Goal: Task Accomplishment & Management: Complete application form

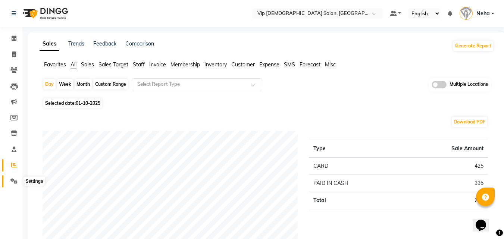
click at [15, 182] on icon at bounding box center [13, 181] width 7 height 6
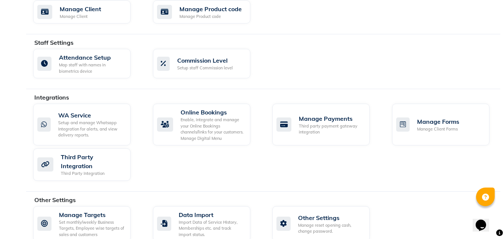
scroll to position [392, 0]
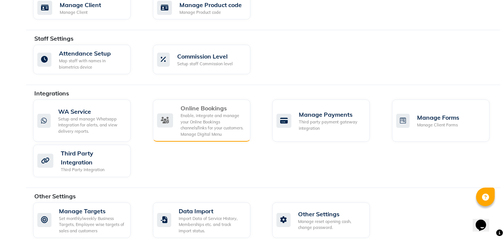
click at [208, 117] on div "Enable, integrate and manage your Online Bookings channels/links for your custo…" at bounding box center [213, 125] width 64 height 25
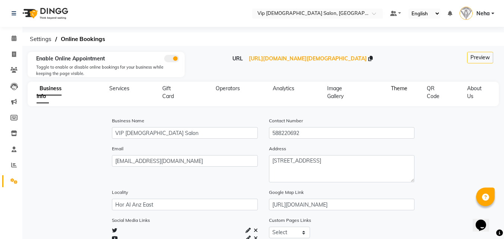
click at [396, 88] on span "Theme" at bounding box center [399, 88] width 16 height 7
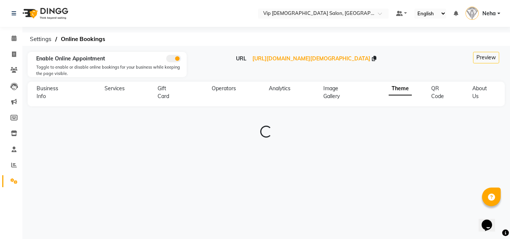
type input "#0e101b"
type input "#0d8267"
type input "#eef0fc"
type input "#b0f2ea"
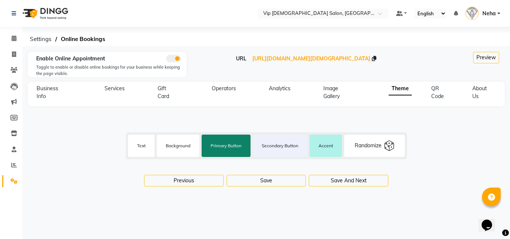
click at [367, 147] on div "Randomize" at bounding box center [368, 146] width 27 height 8
type input "#fbf5d4"
type input "#0099ab"
type input "#5a39d0"
type input "#006374"
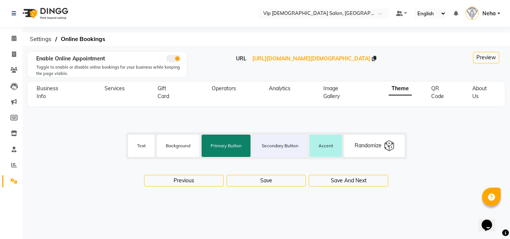
type input "#2156c0"
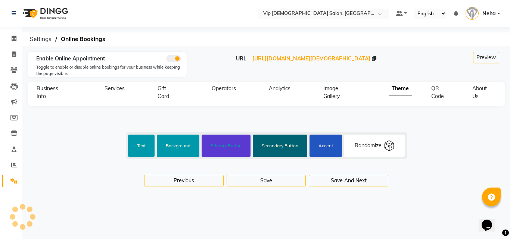
click at [282, 150] on label "Secondary Button" at bounding box center [280, 146] width 55 height 18
click at [282, 150] on input "#006374" at bounding box center [280, 146] width 19 height 22
click at [239, 210] on div "Select Location × Vip Gents Salon, Hor Al Anz East Default Panel My Panel Engli…" at bounding box center [255, 119] width 510 height 239
click at [143, 147] on label "Text" at bounding box center [141, 146] width 27 height 18
click at [143, 147] on input "#fbf5d4" at bounding box center [141, 146] width 19 height 22
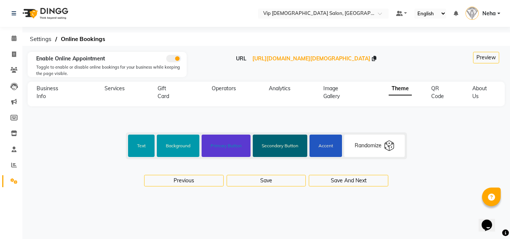
click at [240, 109] on div "#fbf5d4 Text #0099ab Background #5a39d0 Primary Button #006374 Secondary Button…" at bounding box center [266, 151] width 480 height 85
click at [435, 97] on span "QR Code" at bounding box center [437, 92] width 13 height 15
select select "256"
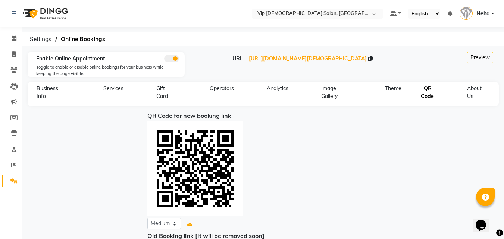
click at [340, 149] on div at bounding box center [263, 169] width 232 height 96
click at [467, 96] on span "About Us" at bounding box center [474, 92] width 15 height 15
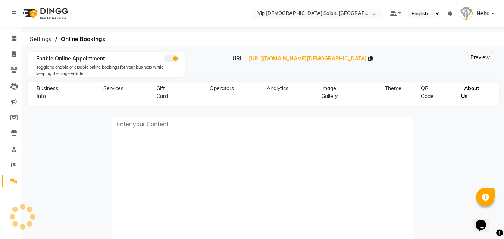
click at [220, 18] on nav "Select Location × Vip Gents Salon, Hor Al Anz East Default Panel My Panel Engli…" at bounding box center [252, 13] width 504 height 27
click at [12, 164] on icon at bounding box center [14, 165] width 6 height 6
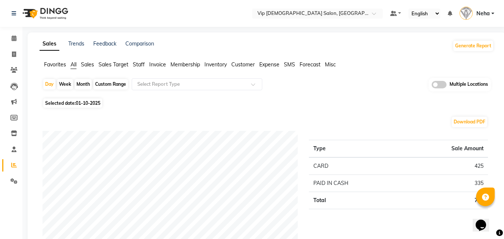
click at [108, 87] on div "Custom Range" at bounding box center [110, 84] width 35 height 10
select select "10"
select select "2025"
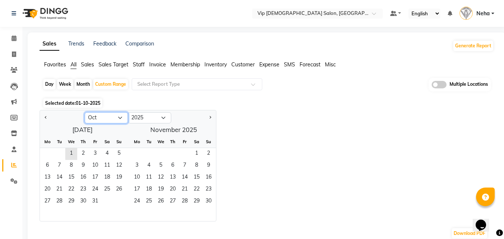
click at [96, 119] on select "Jan Feb Mar Apr May Jun Jul Aug Sep Oct Nov Dec" at bounding box center [106, 117] width 43 height 11
select select "9"
click at [85, 112] on select "Jan Feb Mar Apr May Jun Jul Aug Sep Oct Nov Dec" at bounding box center [106, 117] width 43 height 11
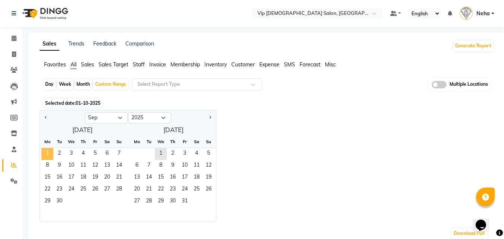
click at [48, 154] on span "1" at bounding box center [47, 154] width 12 height 12
click at [60, 198] on span "30" at bounding box center [59, 202] width 12 height 12
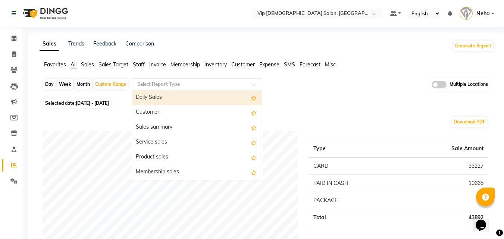
click at [202, 85] on input "text" at bounding box center [190, 84] width 108 height 7
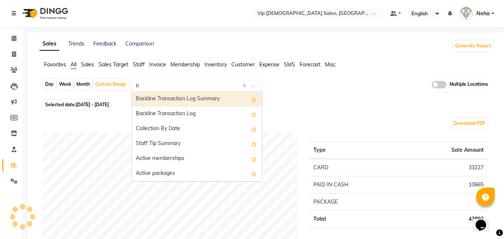
type input "tip"
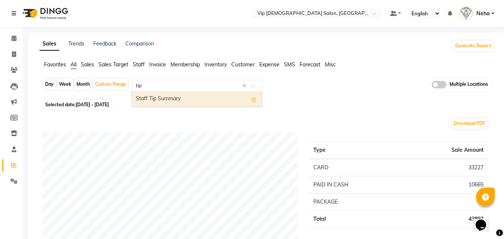
click at [184, 98] on div "Staff Tip Summary" at bounding box center [197, 99] width 130 height 15
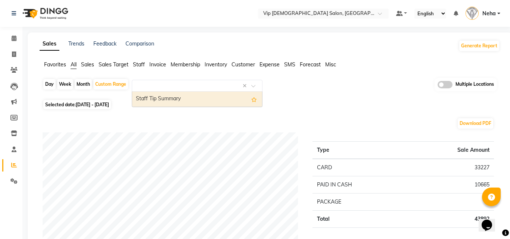
select select "full_report"
select select "csv"
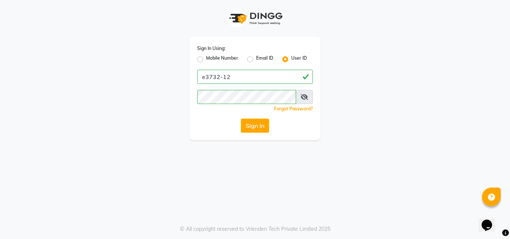
click at [444, 143] on div "Sign In Using: Mobile Number Email ID User ID e3732-12 Remember me Forgot Passw…" at bounding box center [255, 119] width 510 height 239
click at [255, 125] on button "Sign In" at bounding box center [255, 126] width 28 height 14
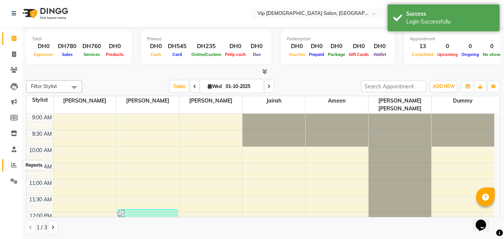
click at [10, 168] on span at bounding box center [13, 165] width 13 height 9
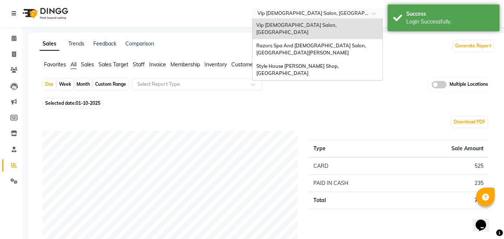
click at [300, 13] on input "text" at bounding box center [310, 13] width 108 height 7
click at [289, 41] on div "Razors Spa And [DEMOGRAPHIC_DATA] Salon, [GEOGRAPHIC_DATA][PERSON_NAME]" at bounding box center [318, 49] width 130 height 21
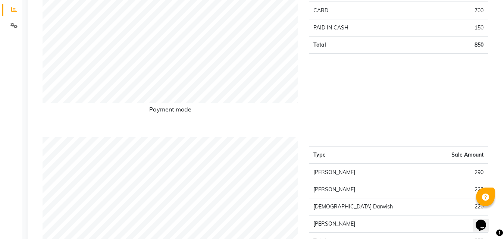
scroll to position [149, 0]
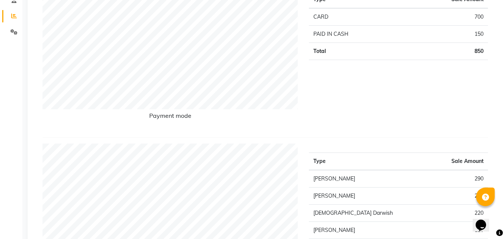
click at [326, 133] on div "Payment mode Type Sale Amount CARD 700 PAID IN CASH 150 Total 850" at bounding box center [266, 60] width 446 height 156
click at [336, 96] on div "Type Sale Amount CARD 700 PAID IN CASH 150 Total 850" at bounding box center [398, 57] width 190 height 150
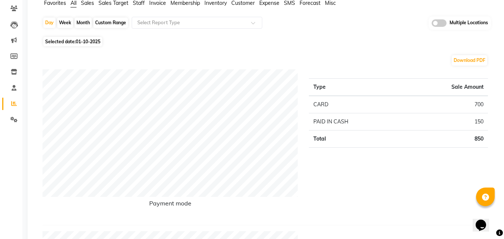
scroll to position [0, 0]
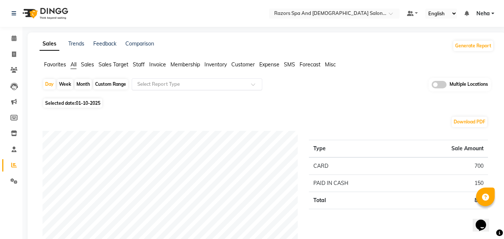
click at [245, 81] on div at bounding box center [197, 84] width 130 height 7
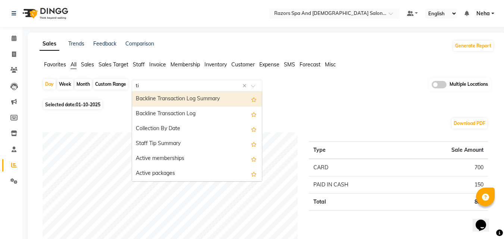
type input "tip"
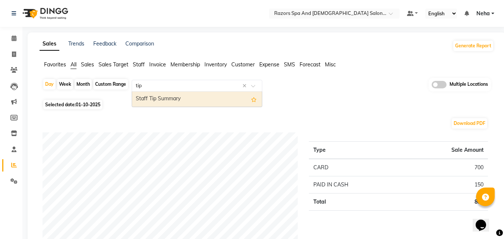
click at [213, 95] on div "Staff Tip Summary" at bounding box center [197, 99] width 130 height 15
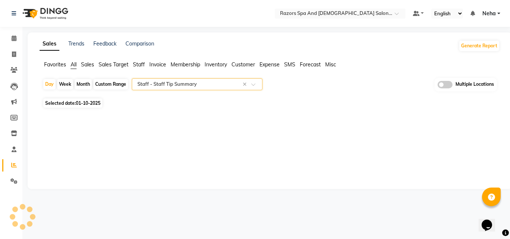
select select "full_report"
select select "csv"
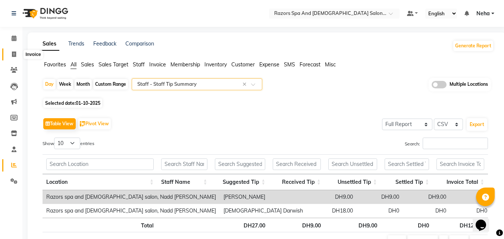
click at [13, 53] on icon at bounding box center [14, 55] width 4 height 6
select select "service"
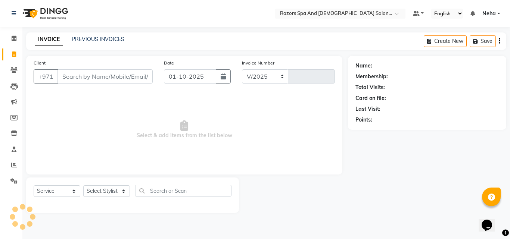
select select "8419"
type input "1159"
click at [106, 41] on link "PREVIOUS INVOICES" at bounding box center [98, 39] width 53 height 7
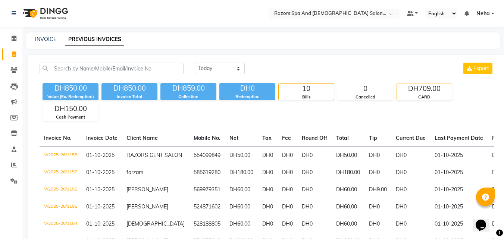
click at [437, 96] on div "CARD" at bounding box center [424, 97] width 55 height 6
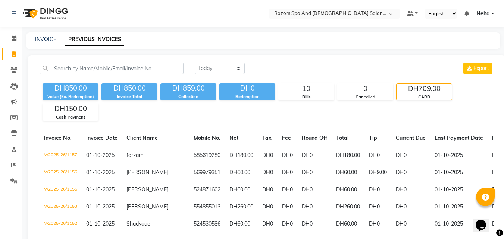
click at [269, 116] on div "DH850.00 Value (Ex. Redemption) DH850.00 Invoice Total DH859.00 Collection DH0 …" at bounding box center [267, 100] width 455 height 41
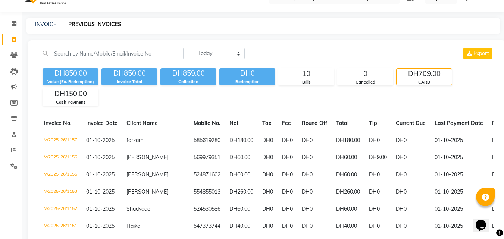
scroll to position [74, 0]
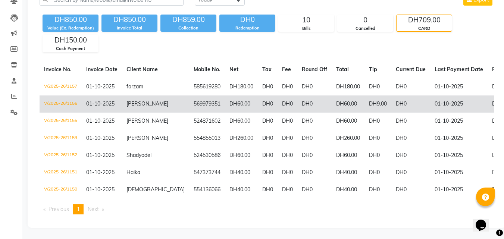
click at [66, 97] on td "V/2025-26/1156" at bounding box center [61, 104] width 42 height 17
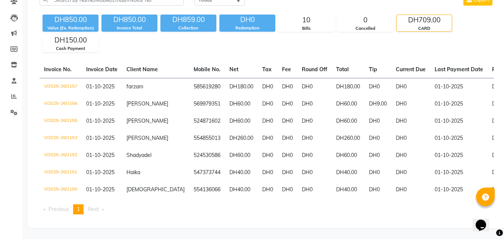
click at [271, 38] on div "DH850.00 Value (Ex. Redemption) DH850.00 Invoice Total DH859.00 Collection DH0 …" at bounding box center [267, 32] width 455 height 41
click at [368, 16] on div "0" at bounding box center [365, 20] width 55 height 10
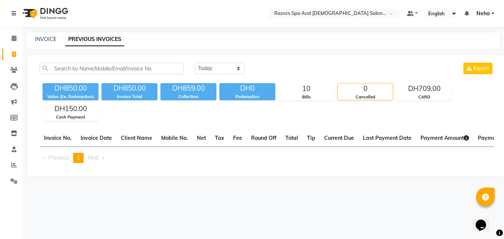
scroll to position [0, 0]
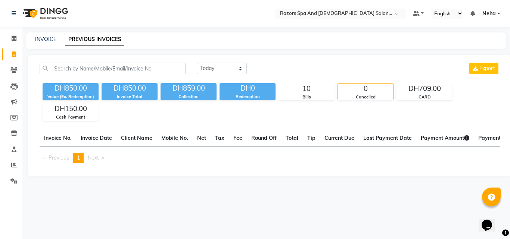
click at [52, 35] on div "INVOICE" at bounding box center [45, 39] width 21 height 8
click at [46, 39] on link "INVOICE" at bounding box center [45, 39] width 21 height 7
select select "service"
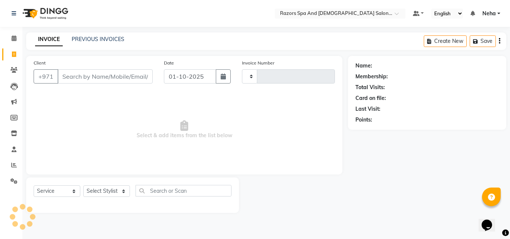
type input "1159"
select select "8419"
click at [96, 37] on link "PREVIOUS INVOICES" at bounding box center [98, 39] width 53 height 7
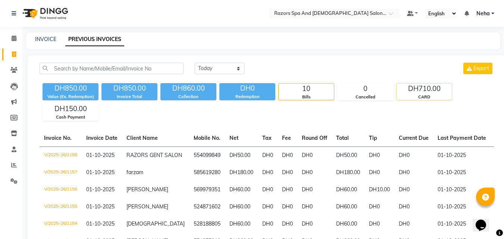
click at [423, 85] on div "DH710.00" at bounding box center [424, 89] width 55 height 10
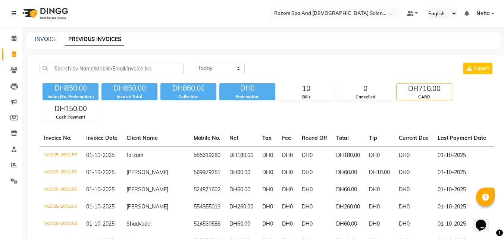
click at [339, 124] on div "Today Yesterday Custom Range Export DH850.00 Value (Ex. Redemption) DH850.00 In…" at bounding box center [267, 176] width 479 height 242
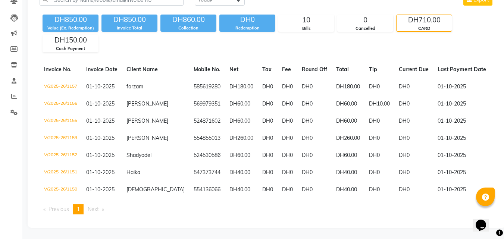
scroll to position [74, 0]
click at [58, 46] on div "Cash Payment" at bounding box center [70, 49] width 55 height 6
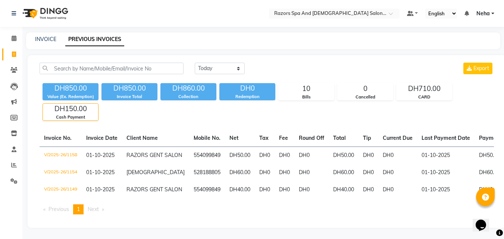
scroll to position [36, 0]
click at [414, 84] on div "DH710.00" at bounding box center [424, 89] width 55 height 10
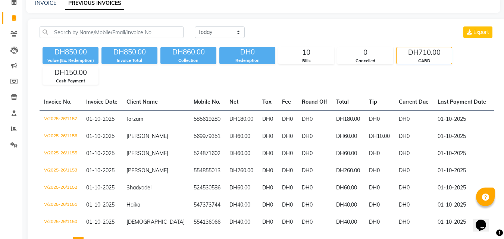
scroll to position [74, 0]
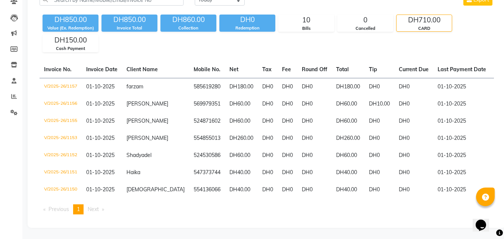
click at [342, 34] on div "DH850.00 Value (Ex. Redemption) DH850.00 Invoice Total DH860.00 Collection DH0 …" at bounding box center [267, 32] width 455 height 41
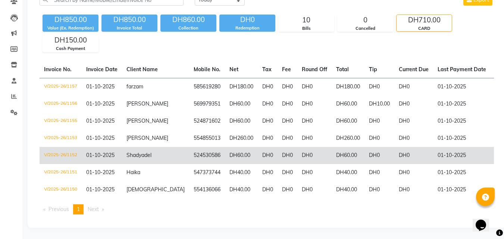
click at [65, 150] on td "V/2025-26/1152" at bounding box center [61, 155] width 42 height 17
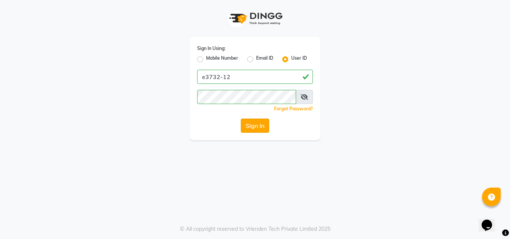
click at [253, 127] on button "Sign In" at bounding box center [255, 126] width 28 height 14
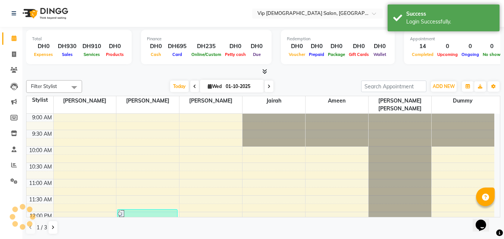
scroll to position [390, 0]
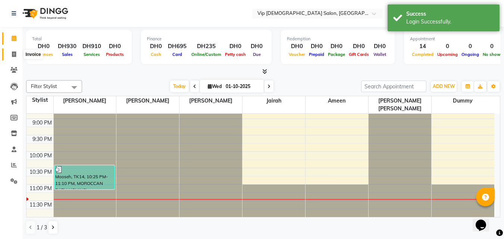
click at [12, 56] on icon at bounding box center [14, 55] width 4 height 6
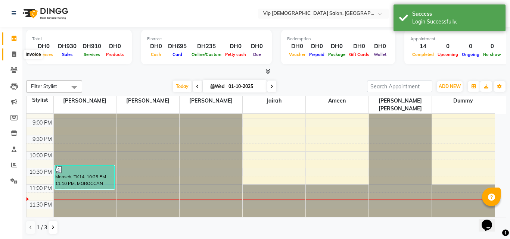
select select "8415"
select select "service"
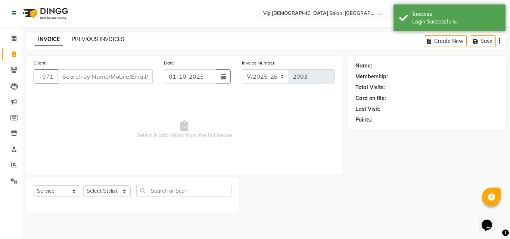
click at [100, 38] on link "PREVIOUS INVOICES" at bounding box center [98, 39] width 53 height 7
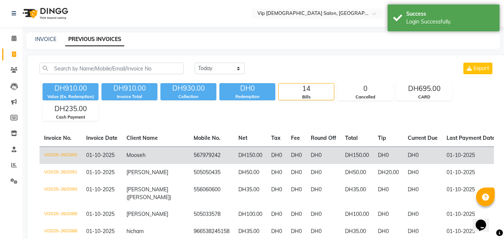
click at [69, 153] on td "V/2025-26/2092" at bounding box center [61, 156] width 42 height 18
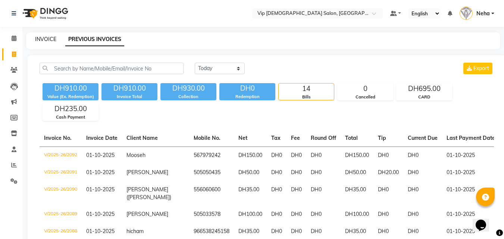
click at [44, 36] on link "INVOICE" at bounding box center [45, 39] width 21 height 7
select select "service"
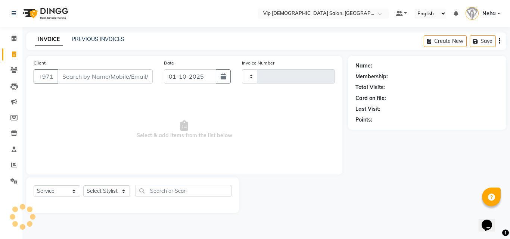
type input "2093"
select select "8415"
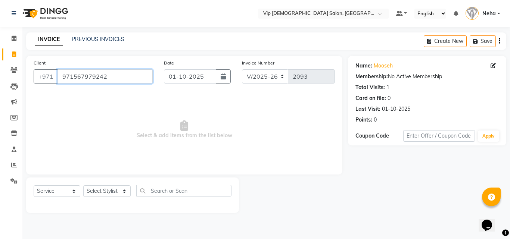
click at [73, 75] on input "971567979242" at bounding box center [104, 76] width 95 height 14
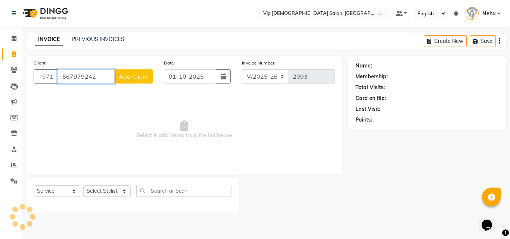
type input "567979242"
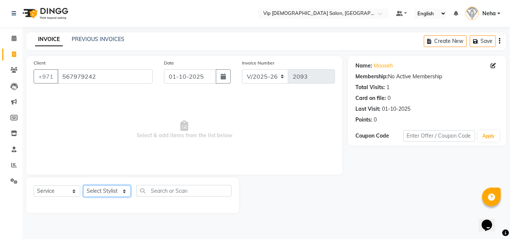
click at [99, 190] on select "Select Stylist AHMED MOHAMED MOHAMED ELKHODARY ABDELHAMID Ali Rana Allauddin An…" at bounding box center [106, 192] width 47 height 12
select select "81344"
click at [83, 186] on select "Select Stylist AHMED MOHAMED MOHAMED ELKHODARY ABDELHAMID Ali Rana Allauddin An…" at bounding box center [106, 192] width 47 height 12
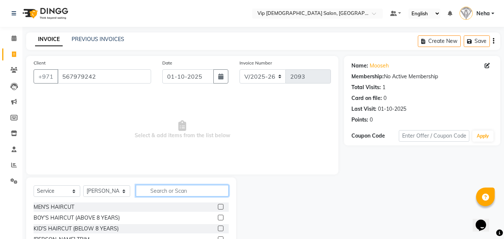
click at [179, 188] on input "text" at bounding box center [182, 191] width 93 height 12
click at [218, 208] on label at bounding box center [221, 207] width 6 height 6
click at [218, 208] on input "checkbox" at bounding box center [220, 207] width 5 height 5
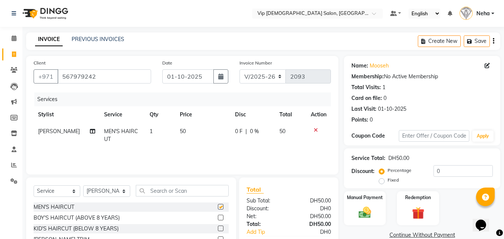
checkbox input "false"
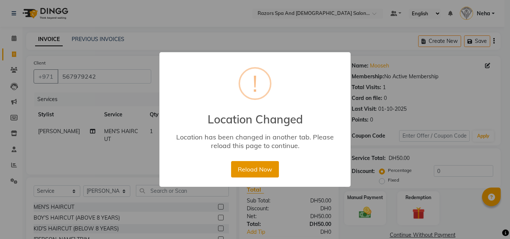
click at [252, 171] on button "Reload Now" at bounding box center [254, 169] width 47 height 16
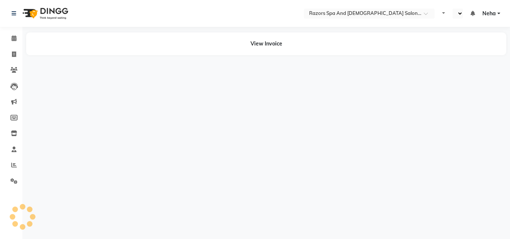
select select "en"
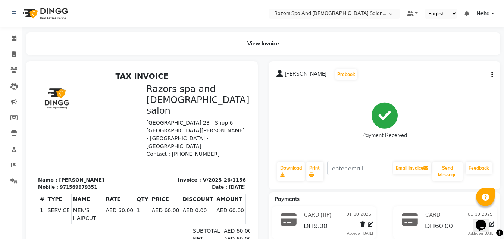
click at [492, 75] on icon "button" at bounding box center [492, 75] width 1 height 0
click at [440, 84] on div "Edit Invoice" at bounding box center [455, 84] width 51 height 9
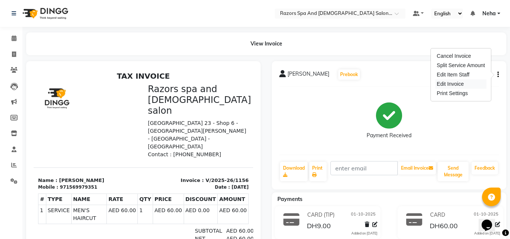
select select "service"
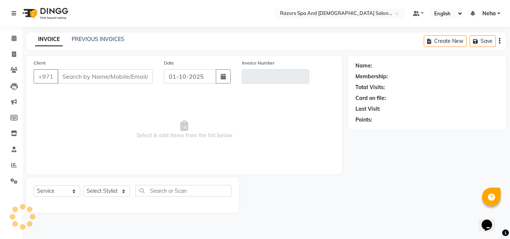
type input "569979351"
type input "V/2025-26/1156"
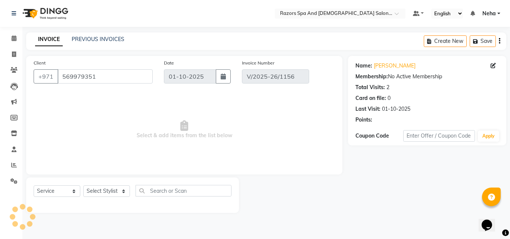
select select "select"
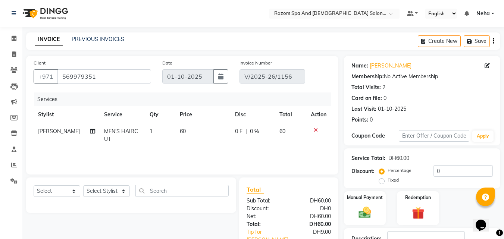
click at [340, 127] on div "Client +971 569979351 Date 01-10-2025 Invoice Number V/2025-26/1156 Services St…" at bounding box center [183, 179] width 324 height 247
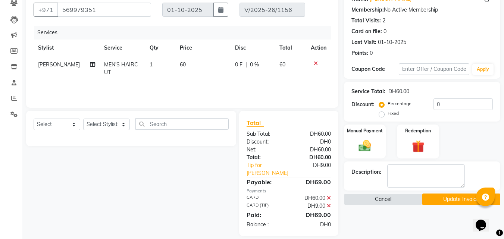
scroll to position [67, 0]
click at [330, 203] on icon at bounding box center [329, 205] width 4 height 5
click at [330, 195] on icon at bounding box center [329, 197] width 4 height 5
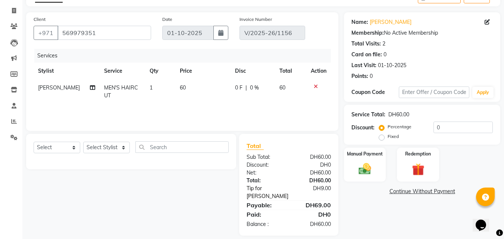
click at [272, 187] on link "Tip for Abdelaziz" at bounding box center [269, 193] width 56 height 16
select select "92551"
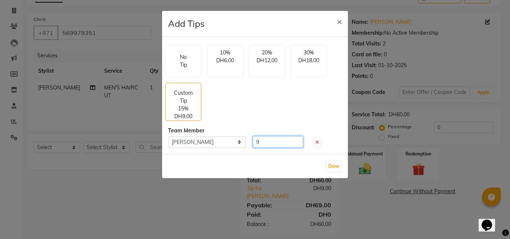
click at [268, 142] on input "9" at bounding box center [278, 142] width 50 height 12
type input "10"
click at [333, 167] on button "Done" at bounding box center [333, 166] width 15 height 10
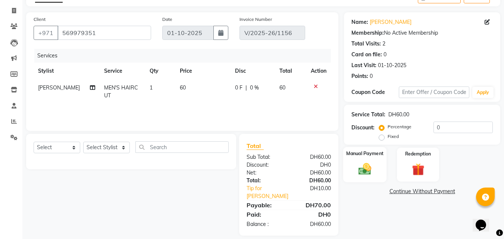
click at [363, 167] on img at bounding box center [365, 169] width 21 height 15
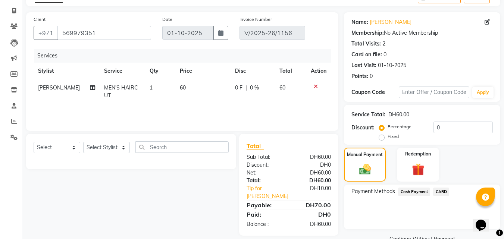
click at [443, 194] on span "CARD" at bounding box center [441, 192] width 16 height 9
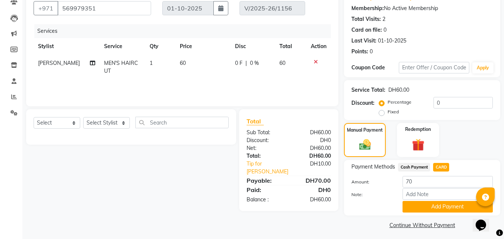
scroll to position [71, 0]
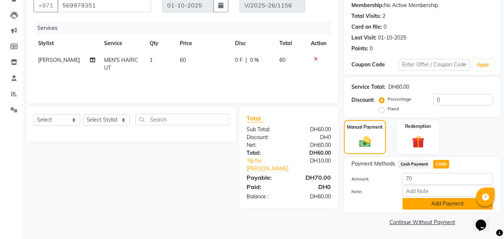
click at [437, 200] on button "Add Payment" at bounding box center [448, 204] width 90 height 12
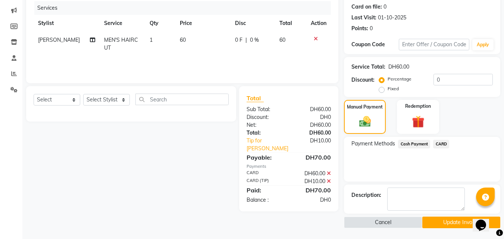
scroll to position [92, 0]
click at [444, 225] on button "Update Invoice" at bounding box center [462, 223] width 78 height 12
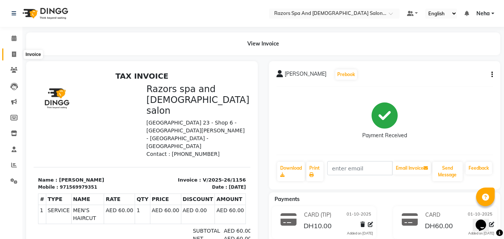
click at [14, 53] on icon at bounding box center [14, 55] width 4 height 6
select select "service"
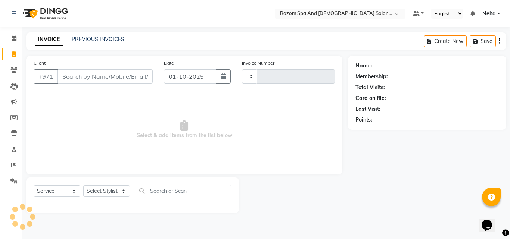
type input "1159"
select select "8419"
click at [12, 164] on icon at bounding box center [14, 165] width 6 height 6
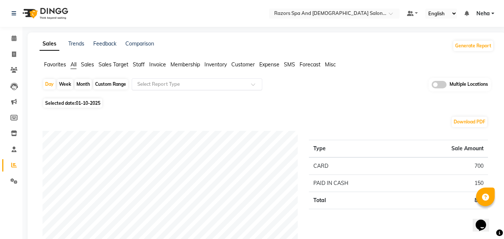
click at [161, 82] on input "text" at bounding box center [190, 84] width 108 height 7
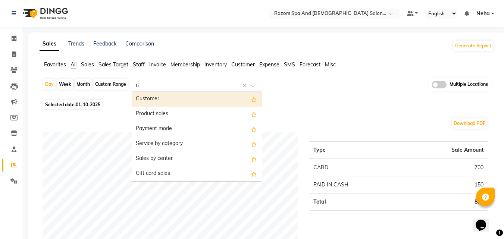
type input "tip"
click at [158, 100] on div "Staff Tip Summary" at bounding box center [197, 99] width 130 height 15
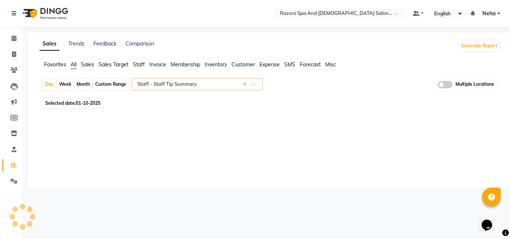
select select "full_report"
select select "csv"
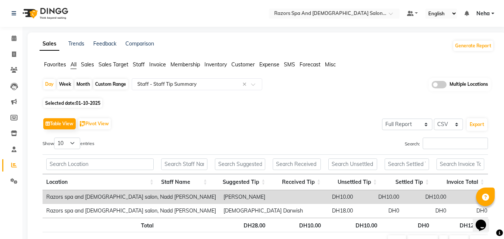
click at [249, 112] on div "Table View Pivot View Select Full Report Filtered Report Select CSV PDF Export …" at bounding box center [266, 183] width 458 height 146
click at [340, 132] on div "Table View Pivot View Select Full Report Filtered Report Select CSV PDF Export …" at bounding box center [266, 183] width 446 height 134
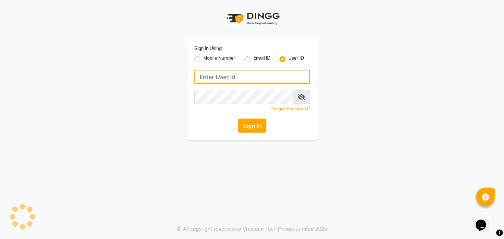
type input "e3732-12"
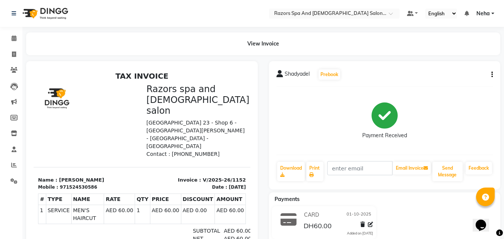
click at [275, 110] on div "Shadyadel Prebook Payment Received Download Print Email Invoice Send Message Fe…" at bounding box center [385, 125] width 232 height 128
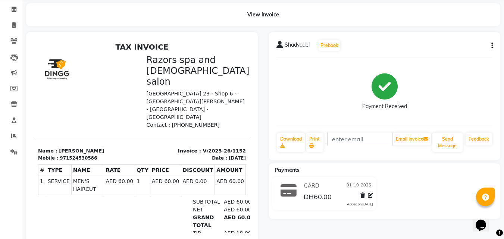
scroll to position [30, 0]
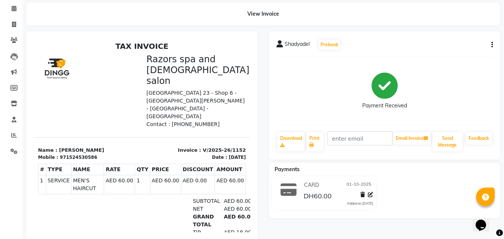
click at [492, 45] on icon "button" at bounding box center [492, 45] width 1 height 0
click at [443, 54] on div "Edit Invoice" at bounding box center [455, 54] width 51 height 9
select select "service"
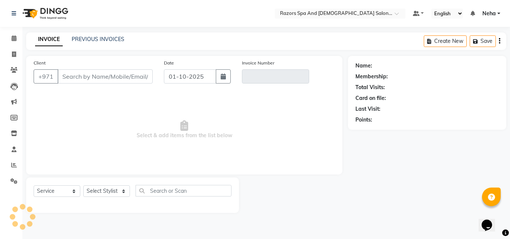
type input "524530586"
type input "V/2025-26/1152"
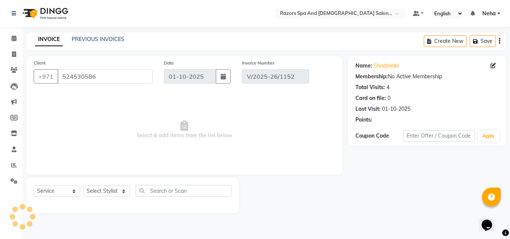
select select "select"
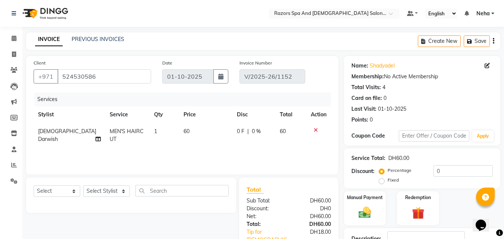
click at [335, 152] on div "Client +971 524530586 Date 01-10-2025 Invoice Number V/2025-26/1152 Services St…" at bounding box center [182, 115] width 312 height 119
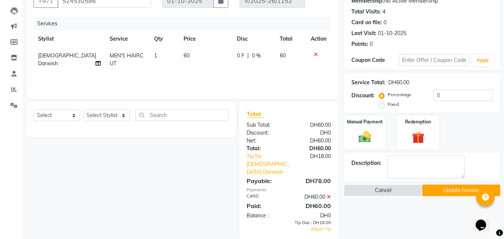
scroll to position [80, 0]
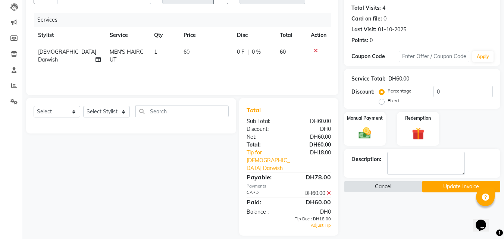
click at [330, 191] on icon at bounding box center [329, 193] width 4 height 5
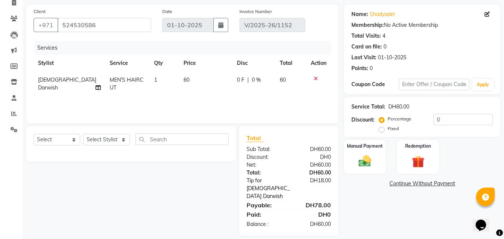
click at [258, 178] on link "Tip for Islam Darwish" at bounding box center [269, 189] width 56 height 24
select select "81370"
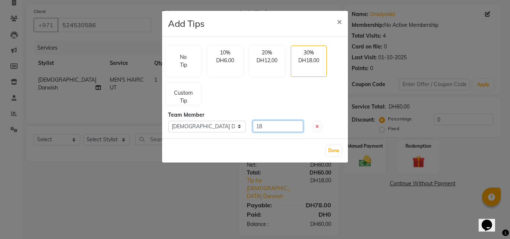
click at [271, 126] on input "18" at bounding box center [278, 127] width 50 height 12
type input "1"
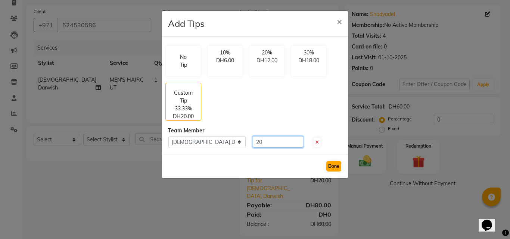
type input "20"
click at [339, 166] on button "Done" at bounding box center [333, 166] width 15 height 10
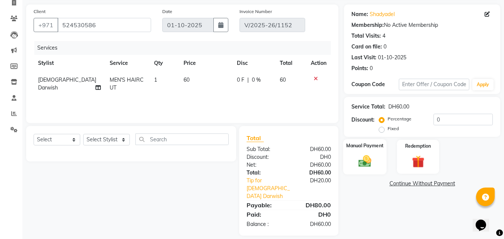
click at [368, 161] on img at bounding box center [365, 161] width 21 height 15
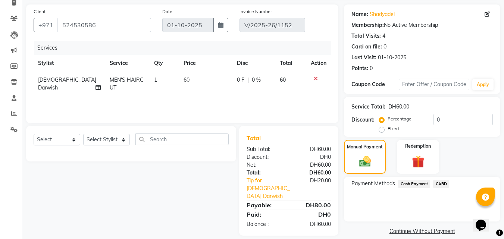
click at [440, 186] on span "CARD" at bounding box center [441, 184] width 16 height 9
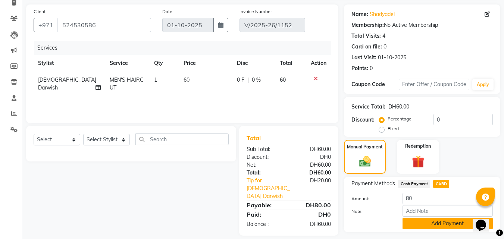
click at [428, 223] on button "Add Payment" at bounding box center [448, 224] width 90 height 12
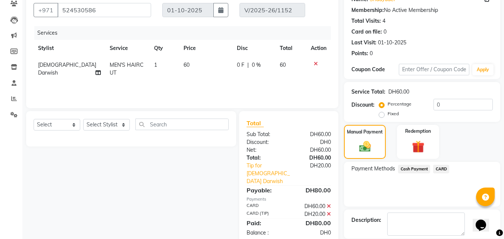
scroll to position [92, 0]
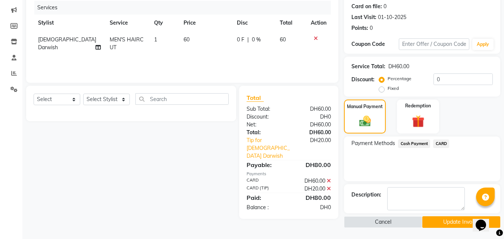
click at [454, 222] on button "Update Invoice" at bounding box center [462, 223] width 78 height 12
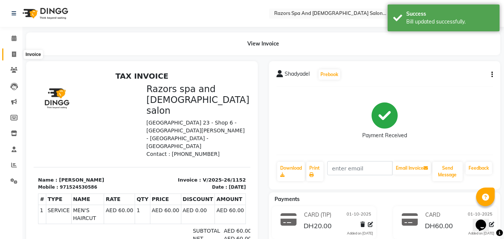
click at [14, 54] on icon at bounding box center [14, 55] width 4 height 6
select select "service"
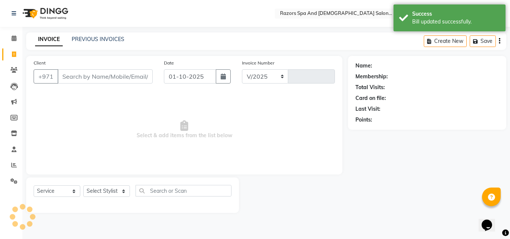
select select "8419"
type input "1159"
click at [13, 164] on icon at bounding box center [14, 165] width 6 height 6
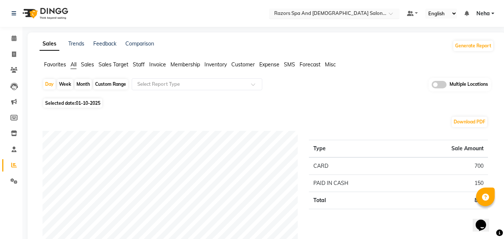
click at [316, 14] on input "text" at bounding box center [327, 13] width 108 height 7
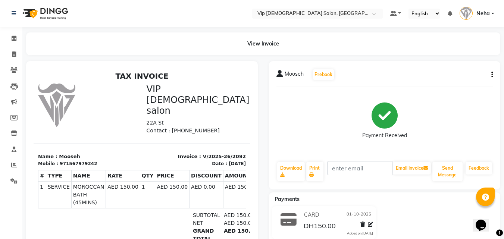
click at [74, 161] on div "971567979242" at bounding box center [78, 164] width 37 height 7
copy div "971567979242"
click at [14, 54] on icon at bounding box center [14, 55] width 4 height 6
select select "service"
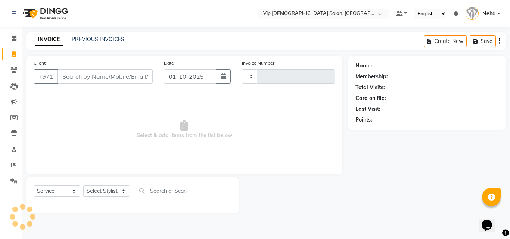
type input "2093"
select select "8415"
click at [13, 164] on icon at bounding box center [14, 165] width 6 height 6
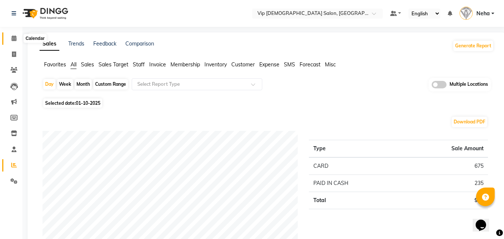
click at [16, 37] on icon at bounding box center [14, 38] width 5 height 6
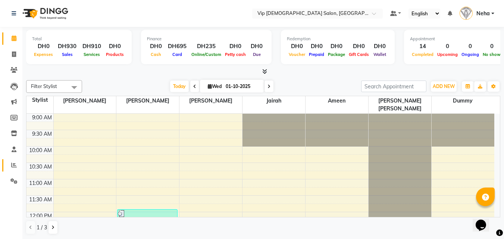
click at [12, 161] on link "Reports" at bounding box center [11, 165] width 18 height 12
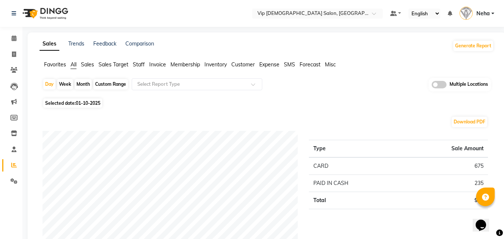
click at [326, 93] on div "Day Week Month Custom Range Select Report Type Multiple Locations" at bounding box center [267, 87] width 449 height 18
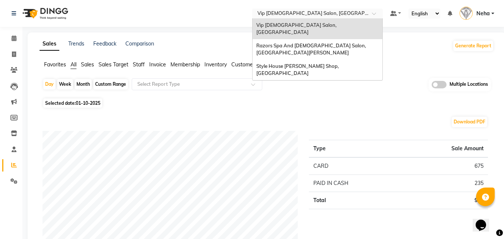
click at [330, 11] on input "text" at bounding box center [310, 13] width 108 height 7
click at [304, 43] on span "Razors Spa And [DEMOGRAPHIC_DATA] Salon, [GEOGRAPHIC_DATA][PERSON_NAME]" at bounding box center [311, 49] width 111 height 13
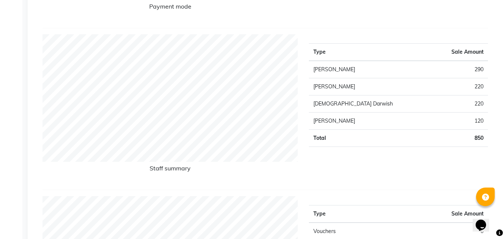
scroll to position [231, 0]
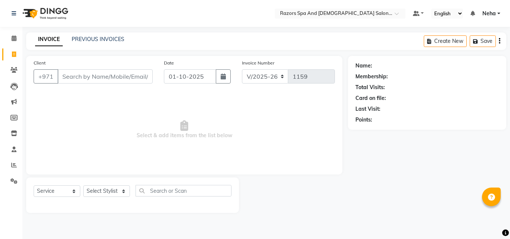
select select "8419"
select select "service"
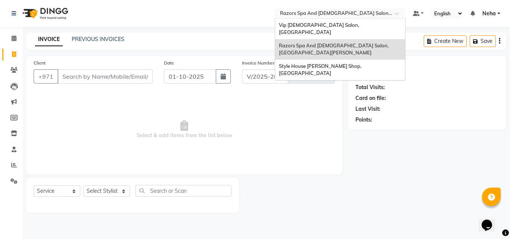
click at [296, 16] on input "text" at bounding box center [332, 13] width 108 height 7
click at [292, 25] on span "Vip [DEMOGRAPHIC_DATA] Salon, [GEOGRAPHIC_DATA]" at bounding box center [319, 28] width 81 height 13
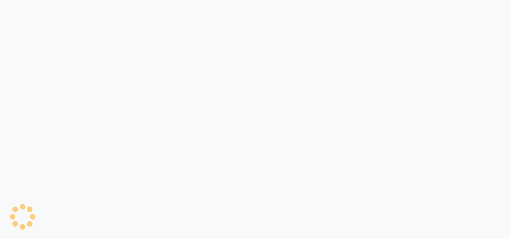
select select "service"
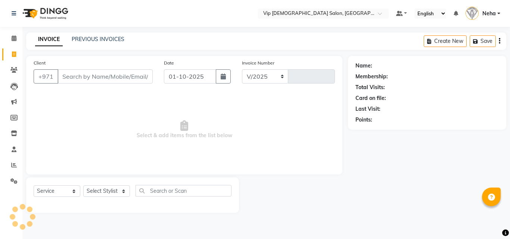
select select "en"
select select "8415"
type input "2093"
click at [80, 78] on input "Client" at bounding box center [104, 76] width 95 height 14
type input "971567979242"
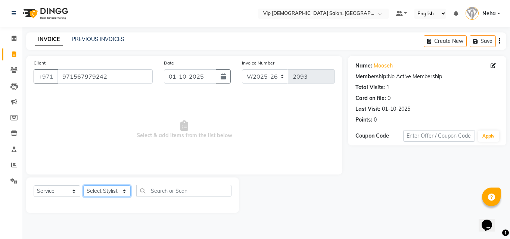
click at [106, 193] on select "Select Stylist AHMED MOHAMED MOHAMED ELKHODARY ABDELHAMID Ali Rana Allauddin An…" at bounding box center [106, 192] width 47 height 12
select select "81344"
click at [83, 186] on select "Select Stylist AHMED MOHAMED MOHAMED ELKHODARY ABDELHAMID Ali Rana Allauddin An…" at bounding box center [106, 192] width 47 height 12
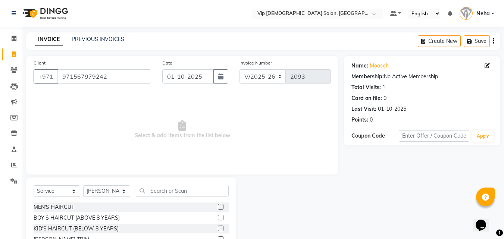
click at [218, 205] on label at bounding box center [221, 207] width 6 height 6
click at [218, 205] on input "checkbox" at bounding box center [220, 207] width 5 height 5
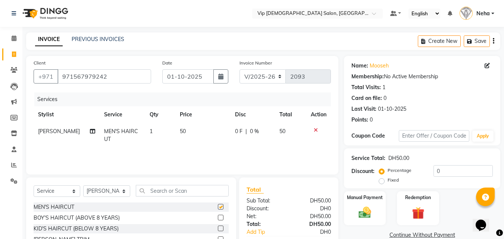
checkbox input "false"
click at [362, 209] on img at bounding box center [365, 212] width 21 height 15
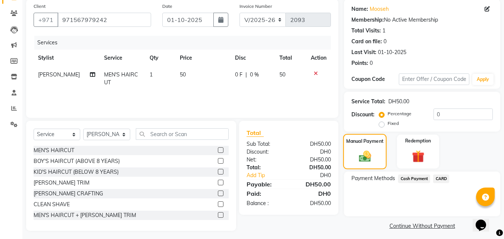
scroll to position [60, 0]
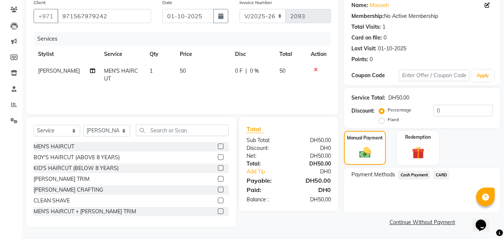
click at [443, 172] on span "CARD" at bounding box center [441, 175] width 16 height 9
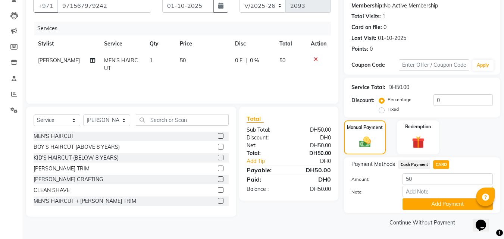
scroll to position [71, 0]
click at [432, 208] on button "Add Payment" at bounding box center [448, 204] width 90 height 12
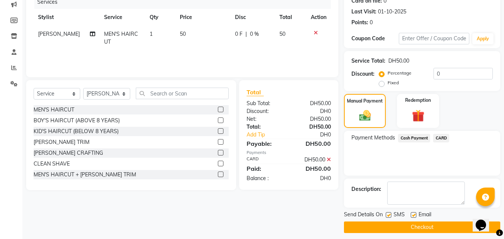
scroll to position [103, 0]
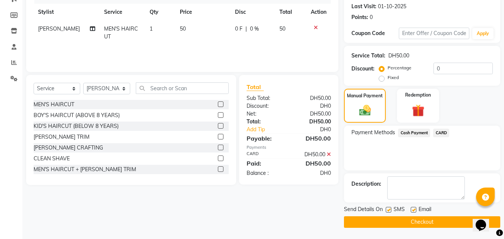
click at [416, 227] on button "Checkout" at bounding box center [422, 223] width 156 height 12
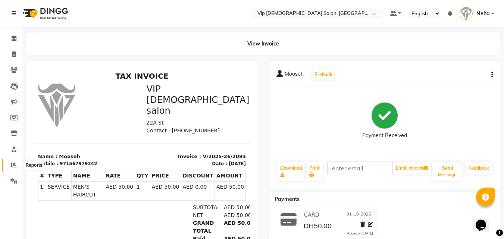
click at [11, 165] on icon at bounding box center [14, 165] width 6 height 6
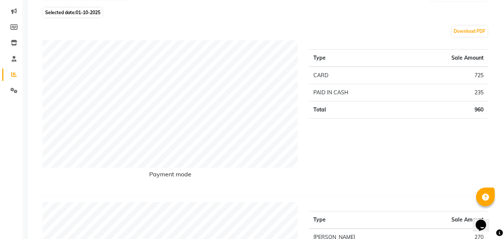
scroll to position [75, 0]
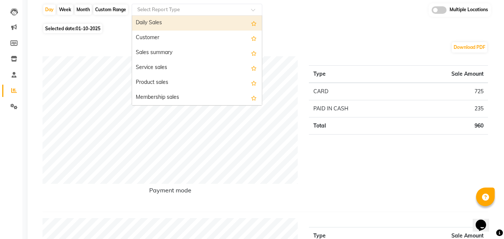
click at [206, 14] on div "Select Report Type" at bounding box center [197, 10] width 131 height 12
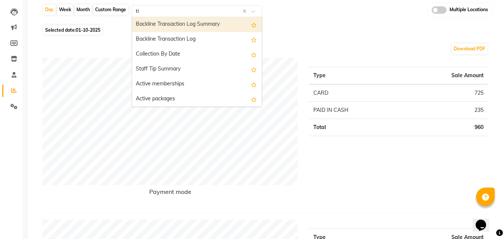
type input "tip"
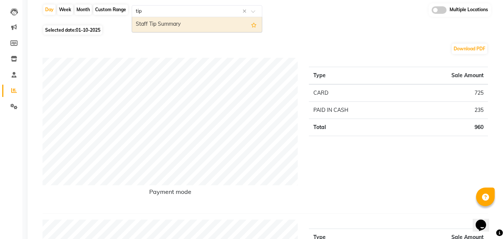
click at [196, 21] on div "Staff Tip Summary" at bounding box center [197, 24] width 130 height 15
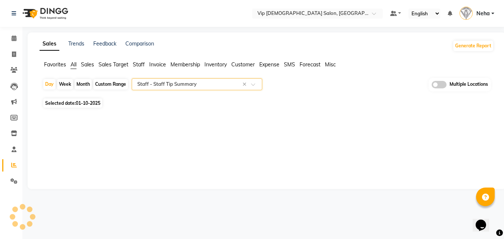
scroll to position [0, 0]
select select "full_report"
select select "csv"
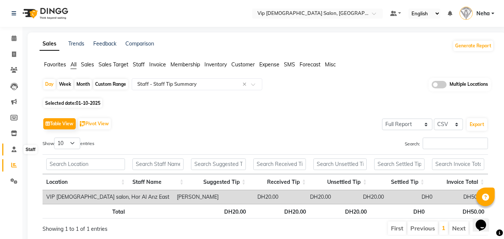
click at [16, 146] on span at bounding box center [13, 150] width 13 height 9
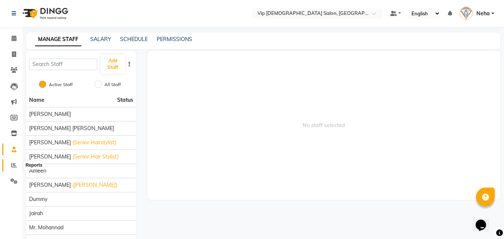
click at [14, 165] on icon at bounding box center [14, 165] width 6 height 6
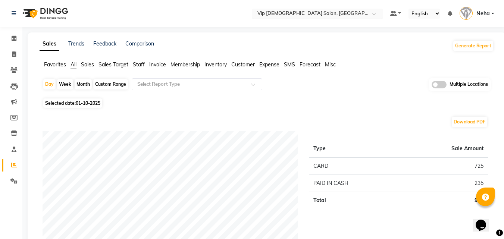
click at [320, 16] on input "text" at bounding box center [310, 13] width 108 height 7
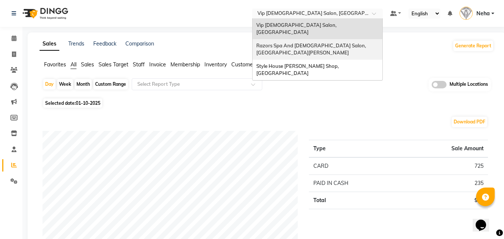
click at [298, 43] on span "Razors Spa And [DEMOGRAPHIC_DATA] Salon, [GEOGRAPHIC_DATA][PERSON_NAME]" at bounding box center [311, 49] width 111 height 13
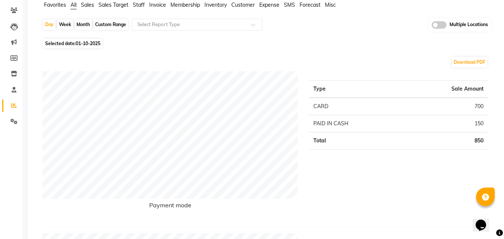
scroll to position [75, 0]
